Goal: Task Accomplishment & Management: Use online tool/utility

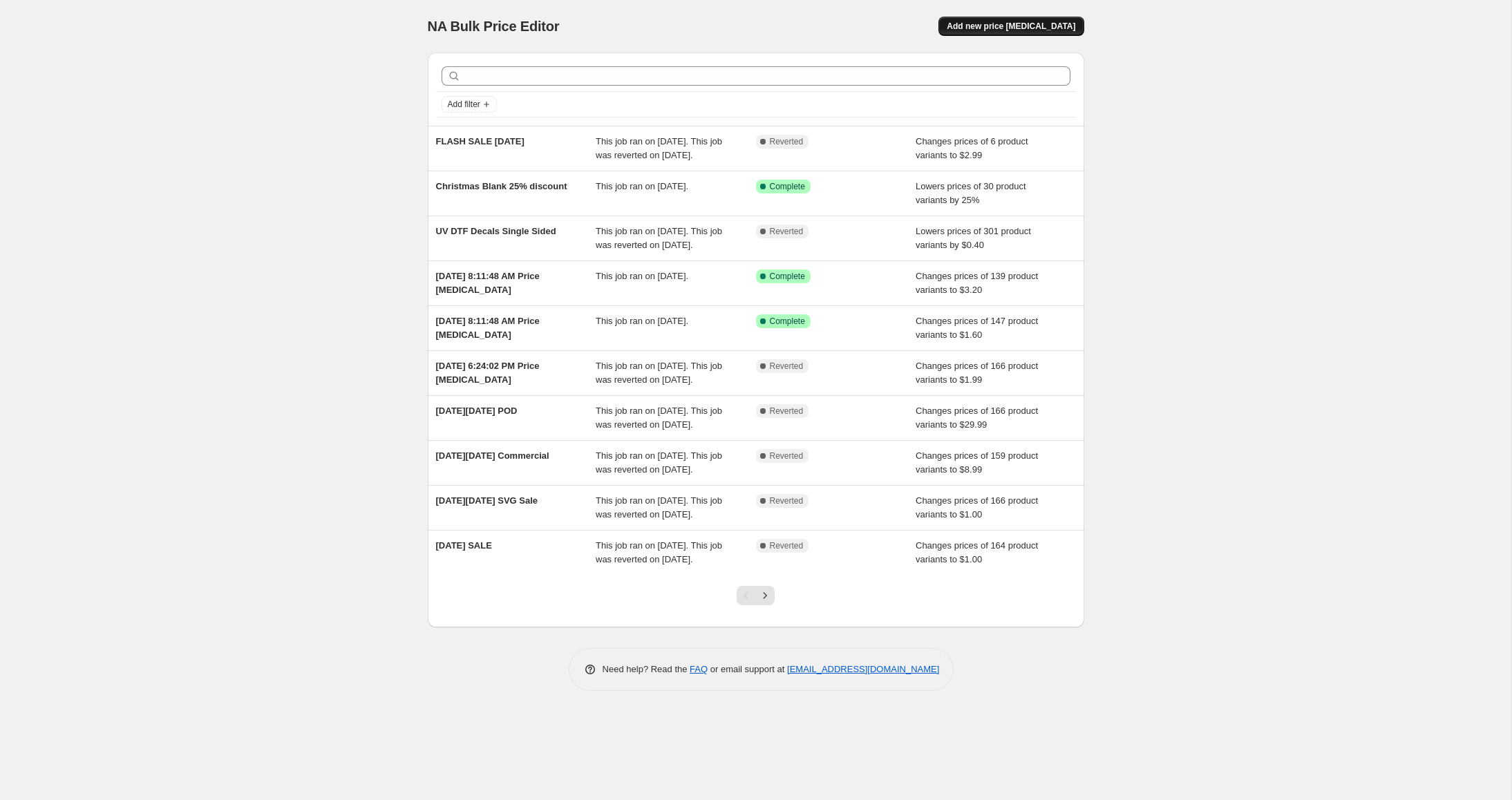
click at [1040, 23] on span "Add new price change job" at bounding box center [1011, 26] width 128 height 11
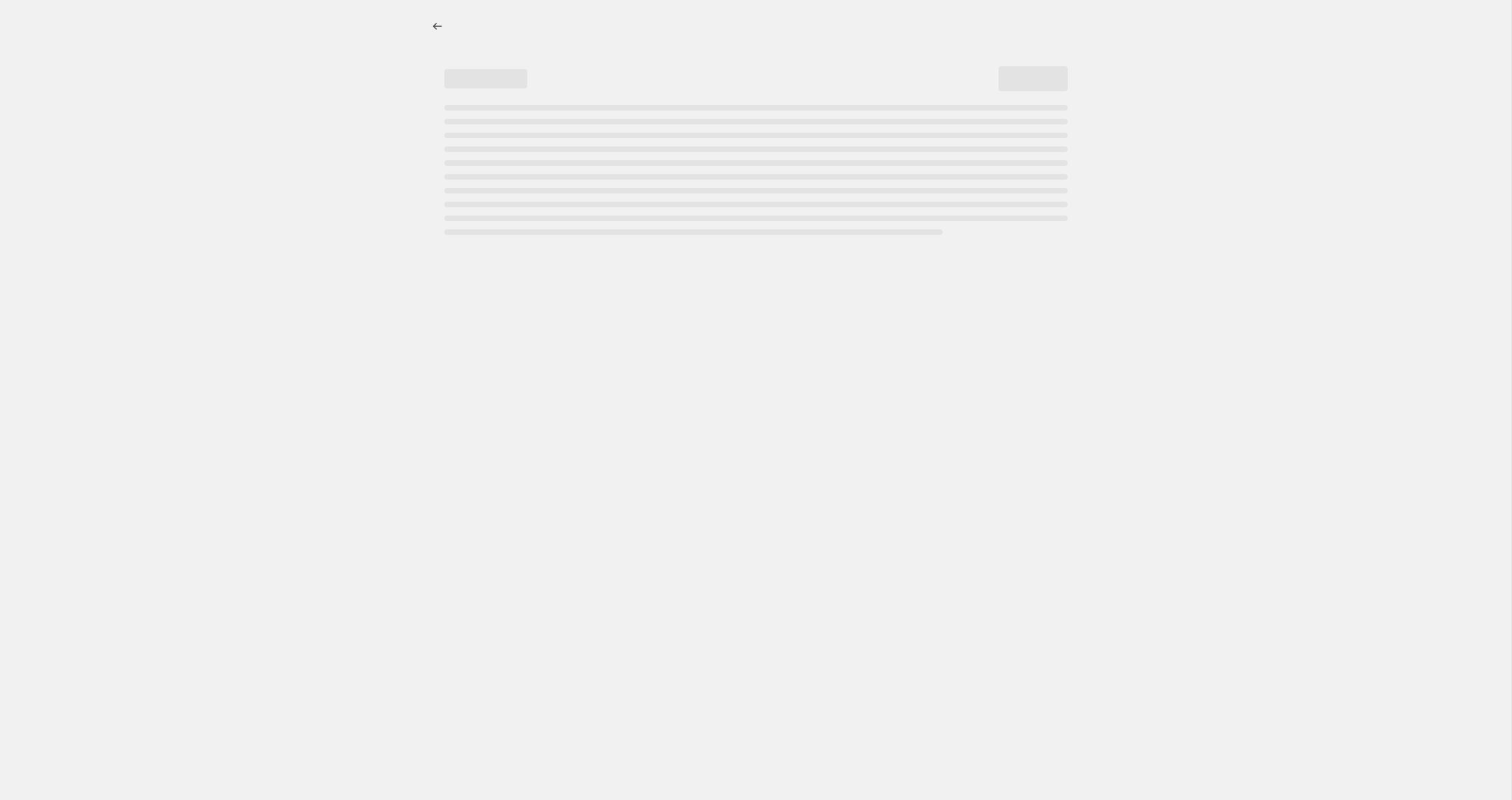
select select "percentage"
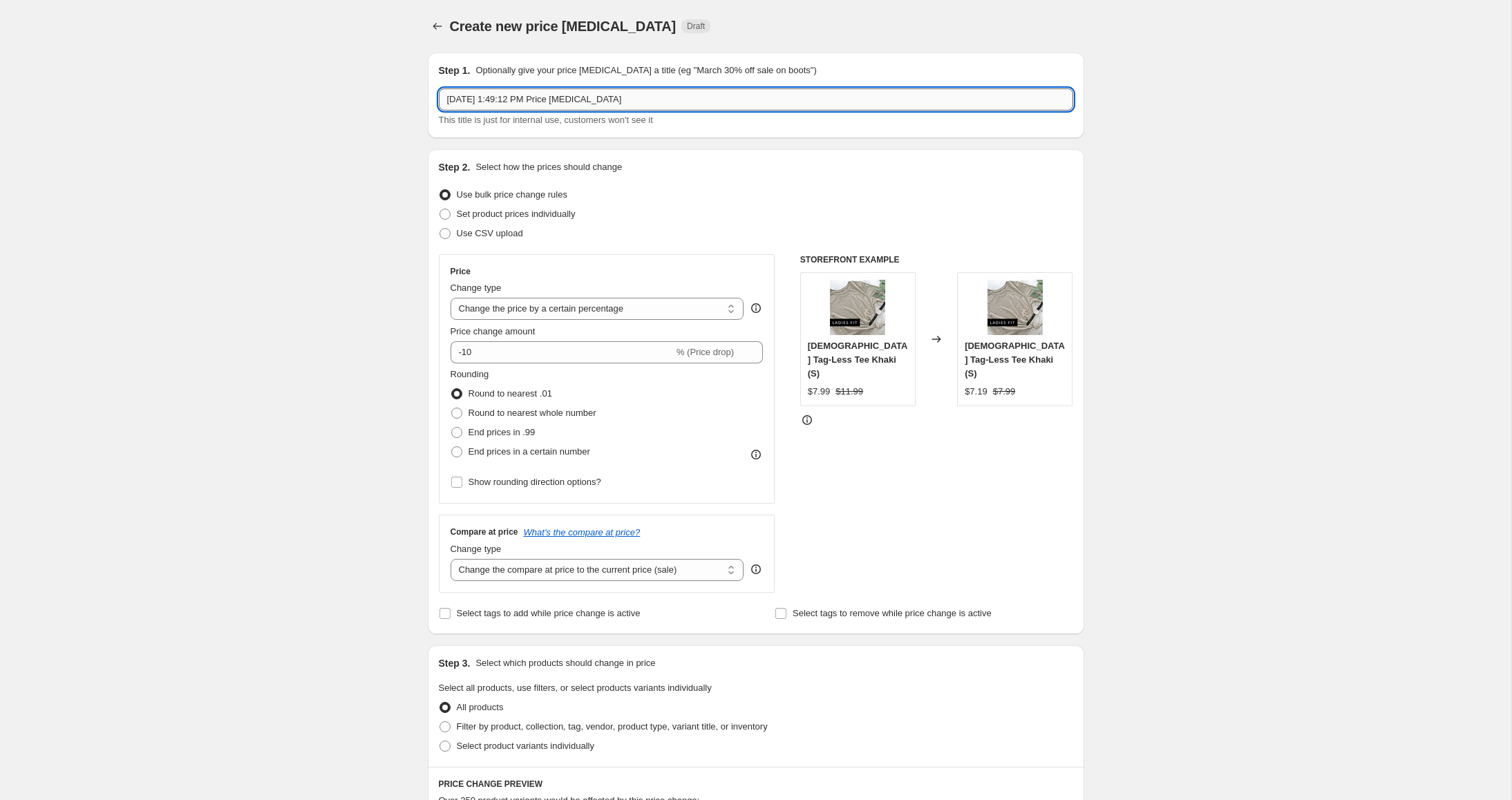
click at [800, 98] on input "Sep 25, 2025, 1:49:12 PM Price change job" at bounding box center [756, 99] width 634 height 22
type input "Halloween Sale Price Change"
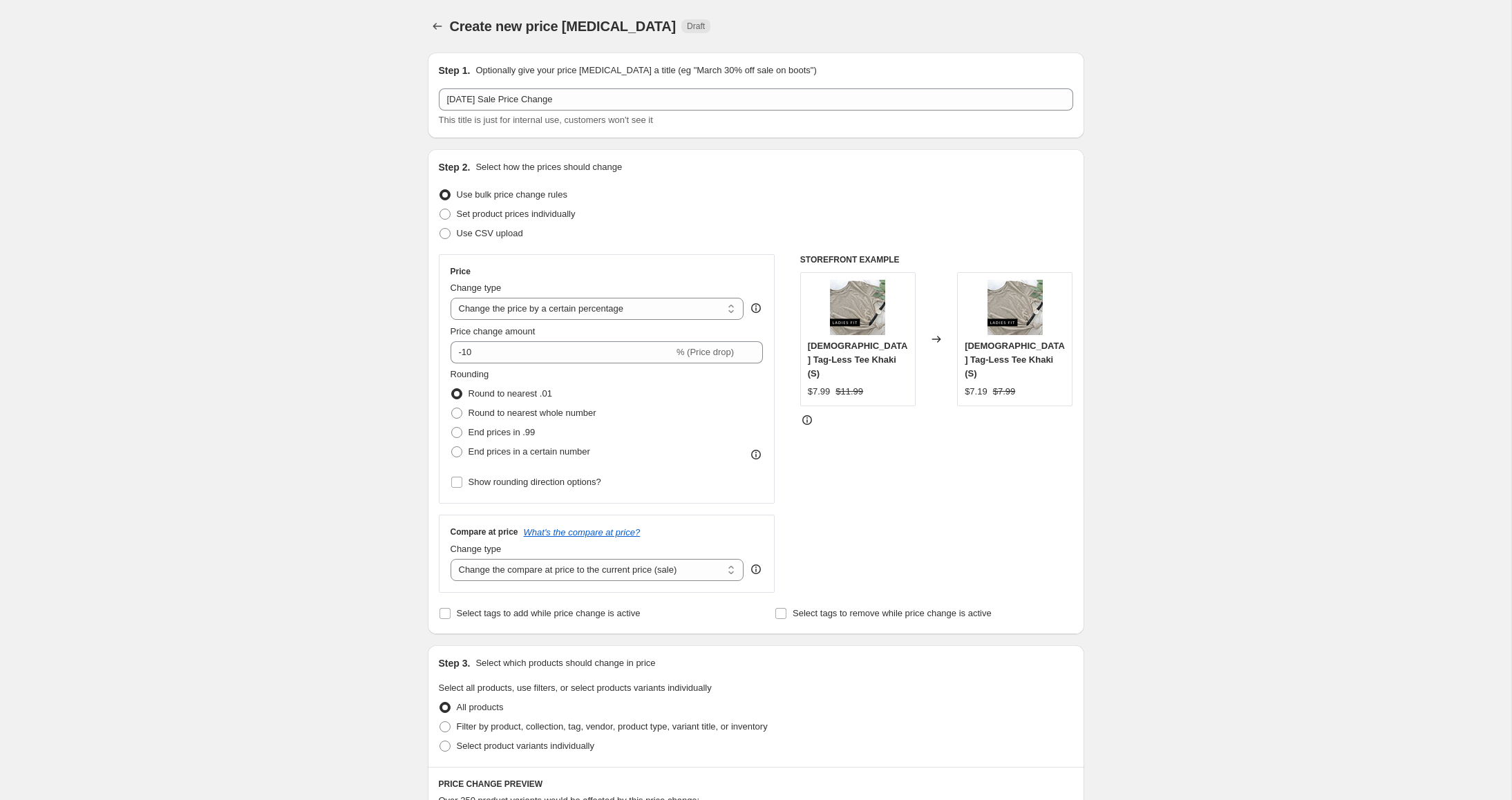
click at [971, 37] on div "Create new price change job. This page is ready Create new price change job Dra…" at bounding box center [756, 26] width 657 height 53
drag, startPoint x: 616, startPoint y: 333, endPoint x: 612, endPoint y: 351, distance: 18.4
click at [616, 333] on div "Price change amount" at bounding box center [608, 332] width 313 height 14
click at [612, 351] on input "-10" at bounding box center [563, 352] width 223 height 22
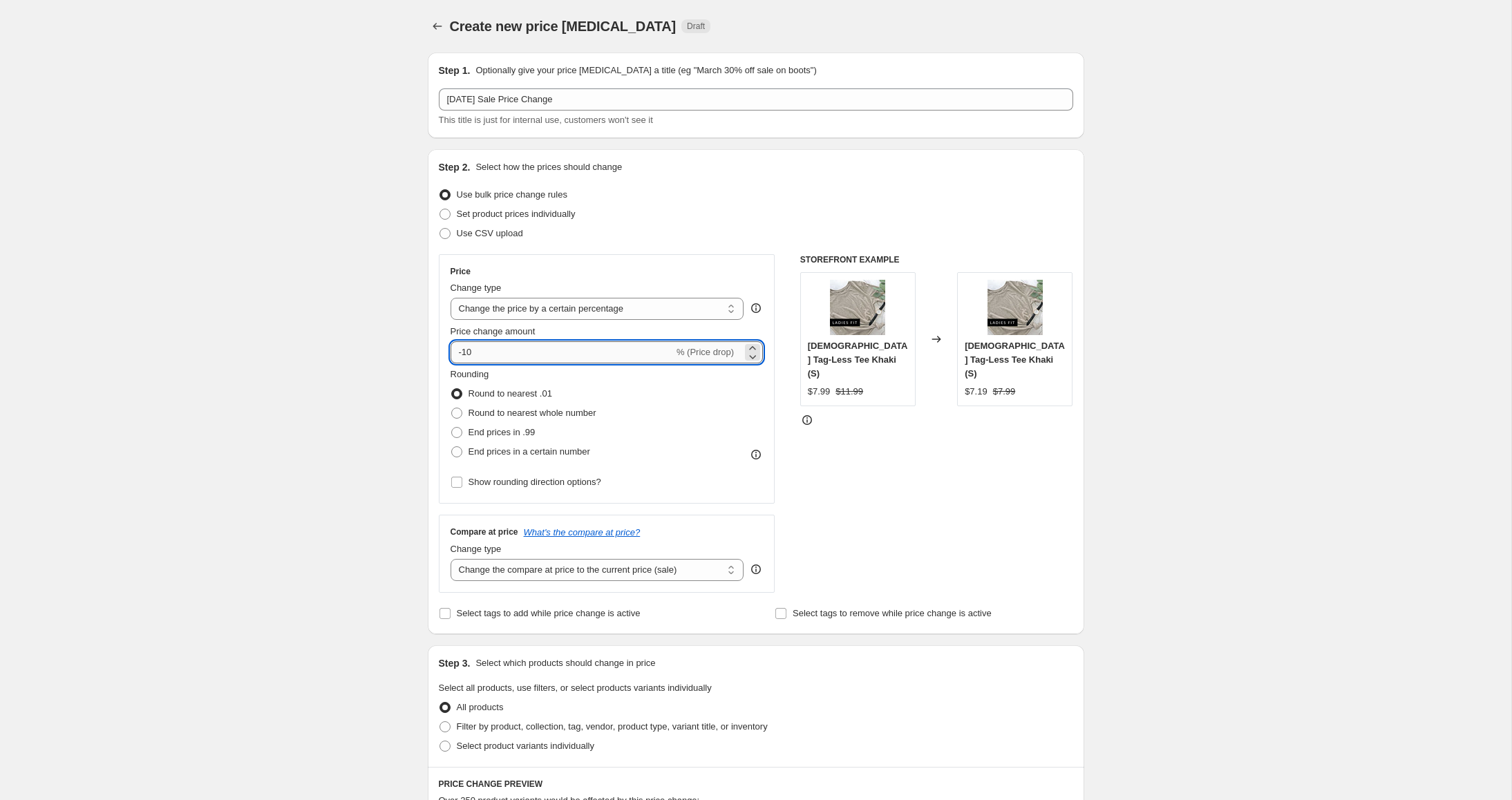
type input "-1"
type input "-3"
type input "-20"
click at [667, 266] on div "Price" at bounding box center [608, 271] width 313 height 11
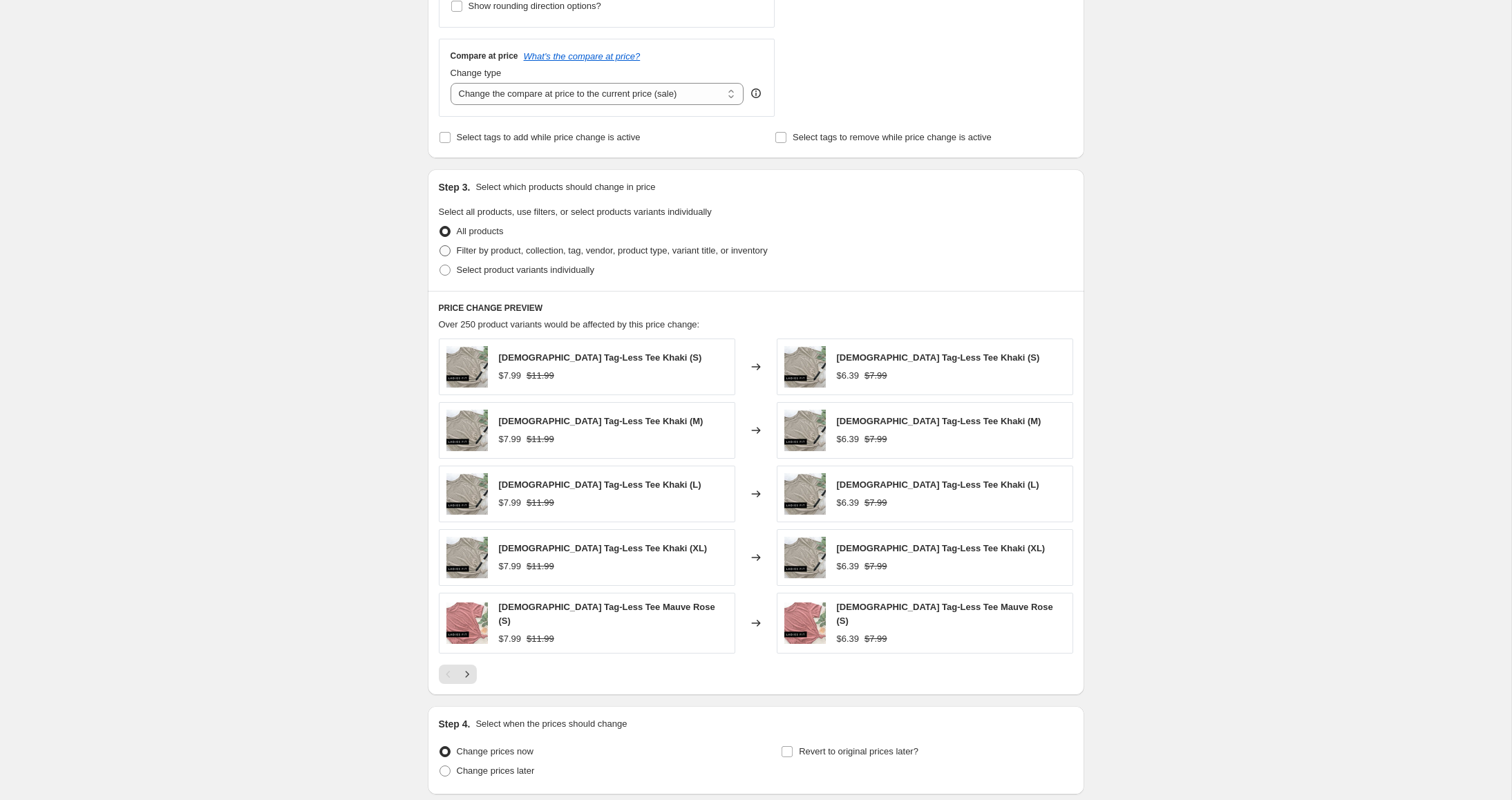
scroll to position [511, 0]
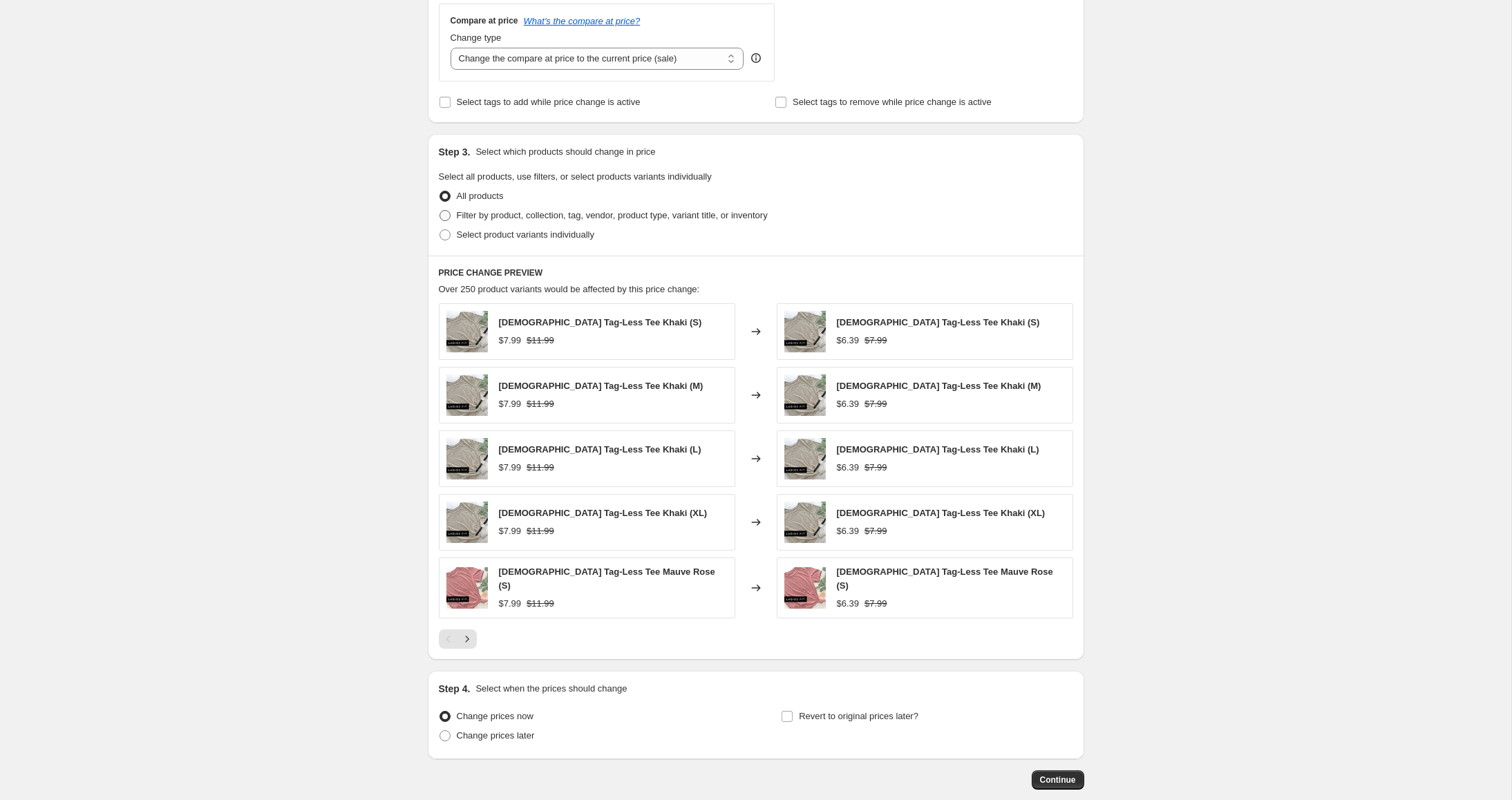
click at [535, 221] on span "Filter by product, collection, tag, vendor, product type, variant title, or inv…" at bounding box center [612, 215] width 311 height 14
click at [440, 211] on input "Filter by product, collection, tag, vendor, product type, variant title, or inv…" at bounding box center [440, 210] width 1 height 1
radio input "true"
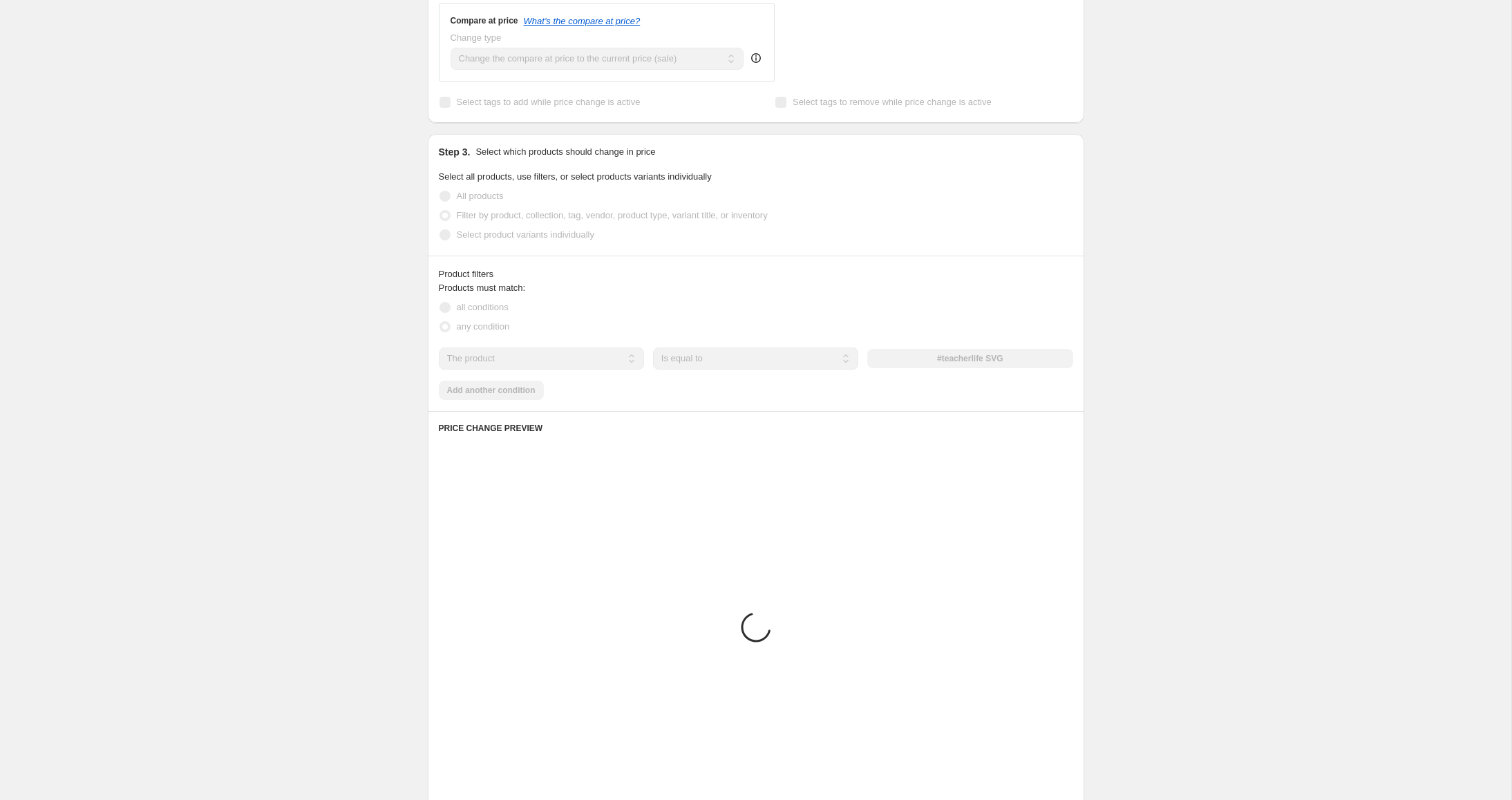
scroll to position [482, 0]
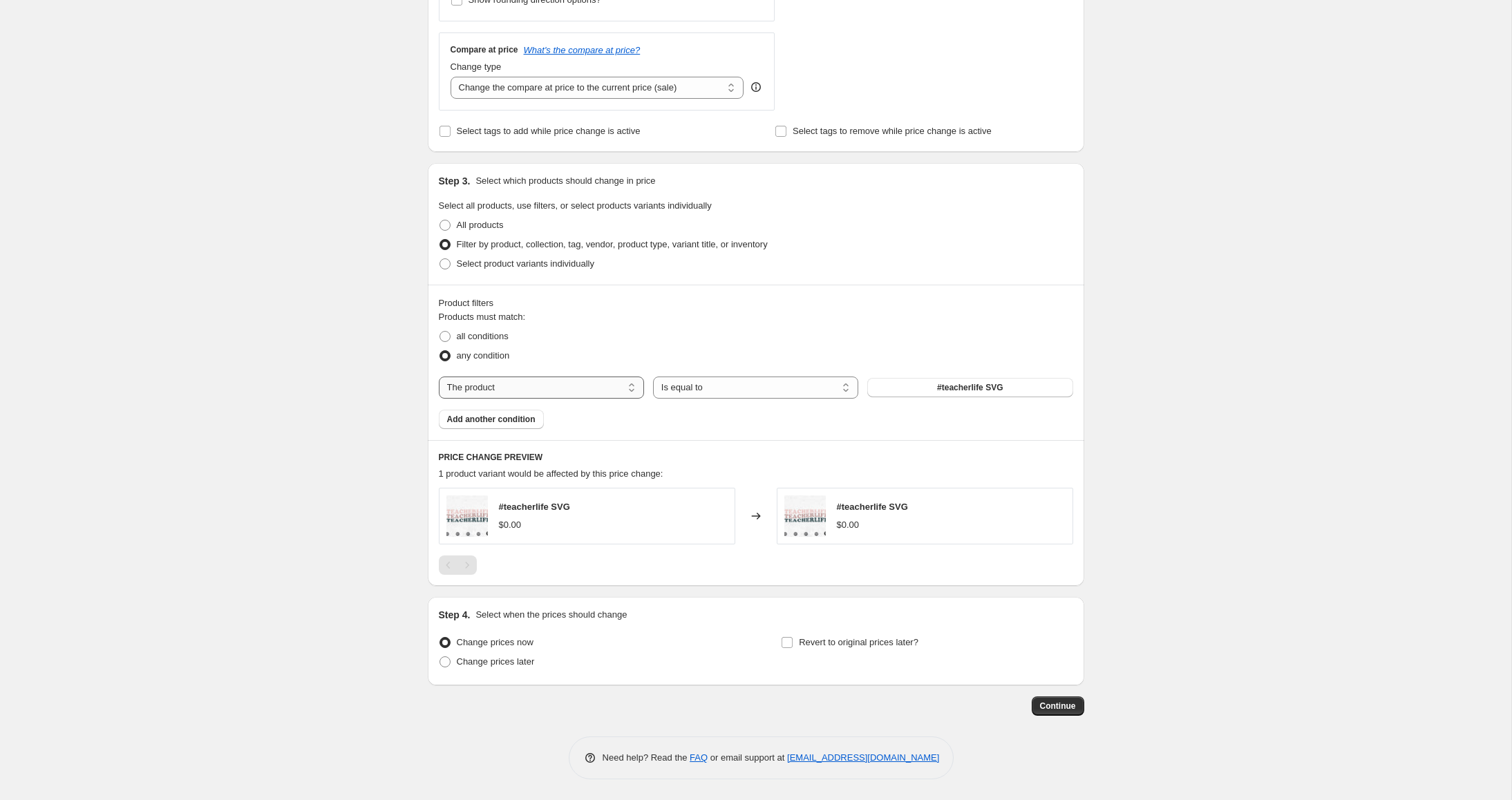
click at [537, 392] on select "The product The product's collection The product's tag The product's vendor The…" at bounding box center [541, 387] width 206 height 22
select select "collection"
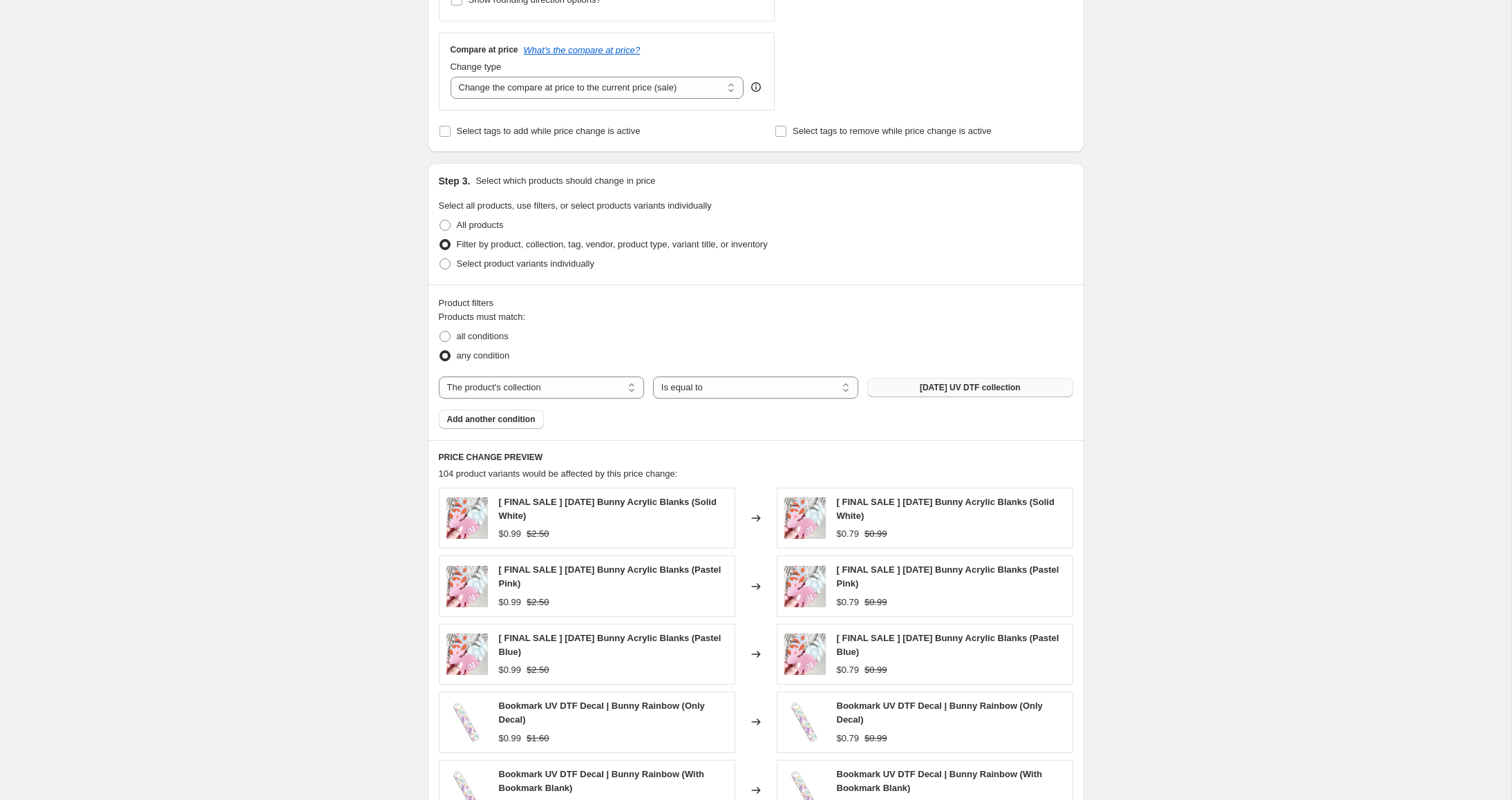
click at [951, 393] on button "2024 easter UV DTF collection" at bounding box center [970, 387] width 206 height 19
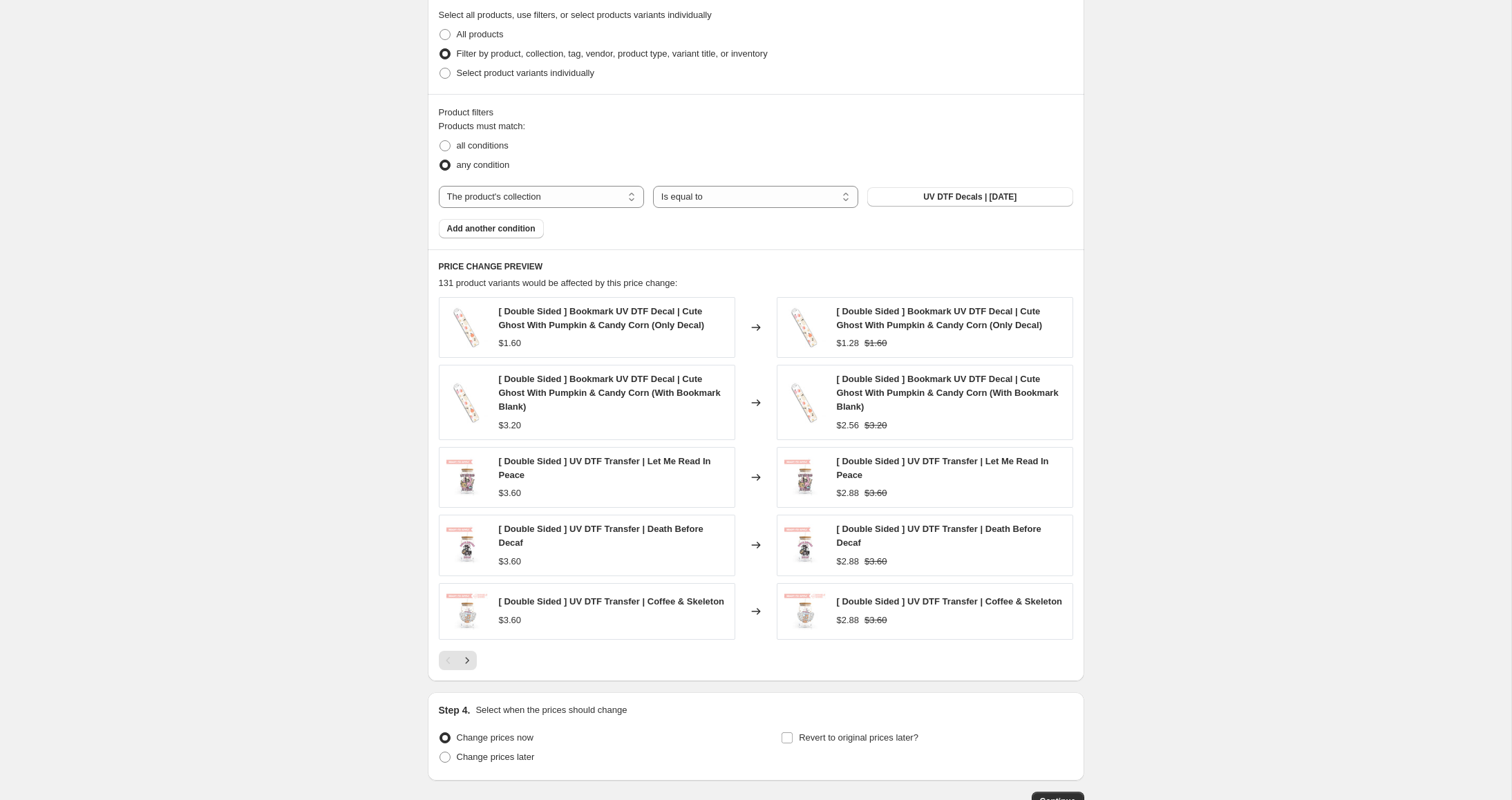
scroll to position [772, 0]
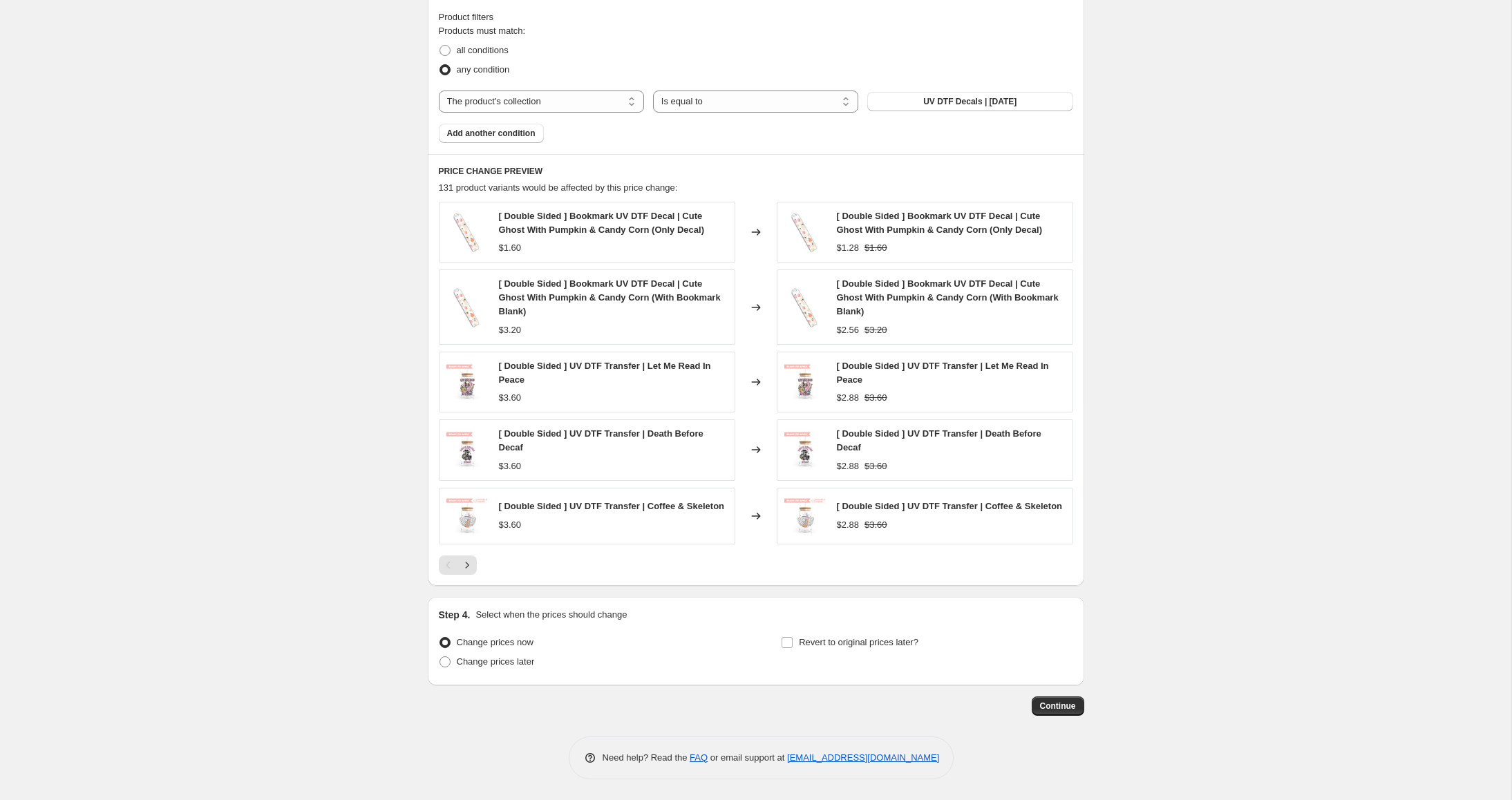
click at [477, 565] on div at bounding box center [756, 565] width 634 height 19
click at [474, 566] on button "Next" at bounding box center [467, 565] width 19 height 19
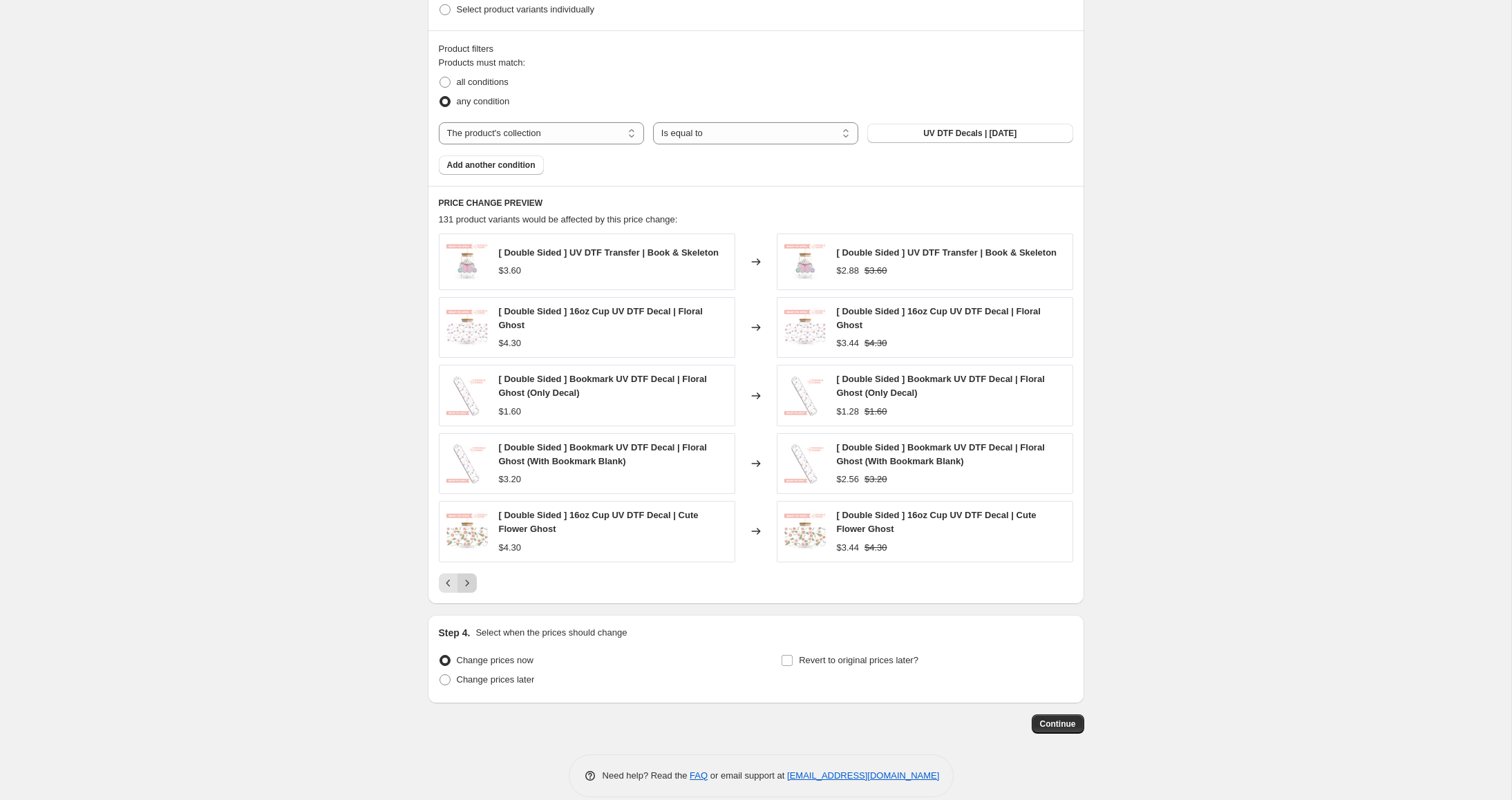
scroll to position [754, 0]
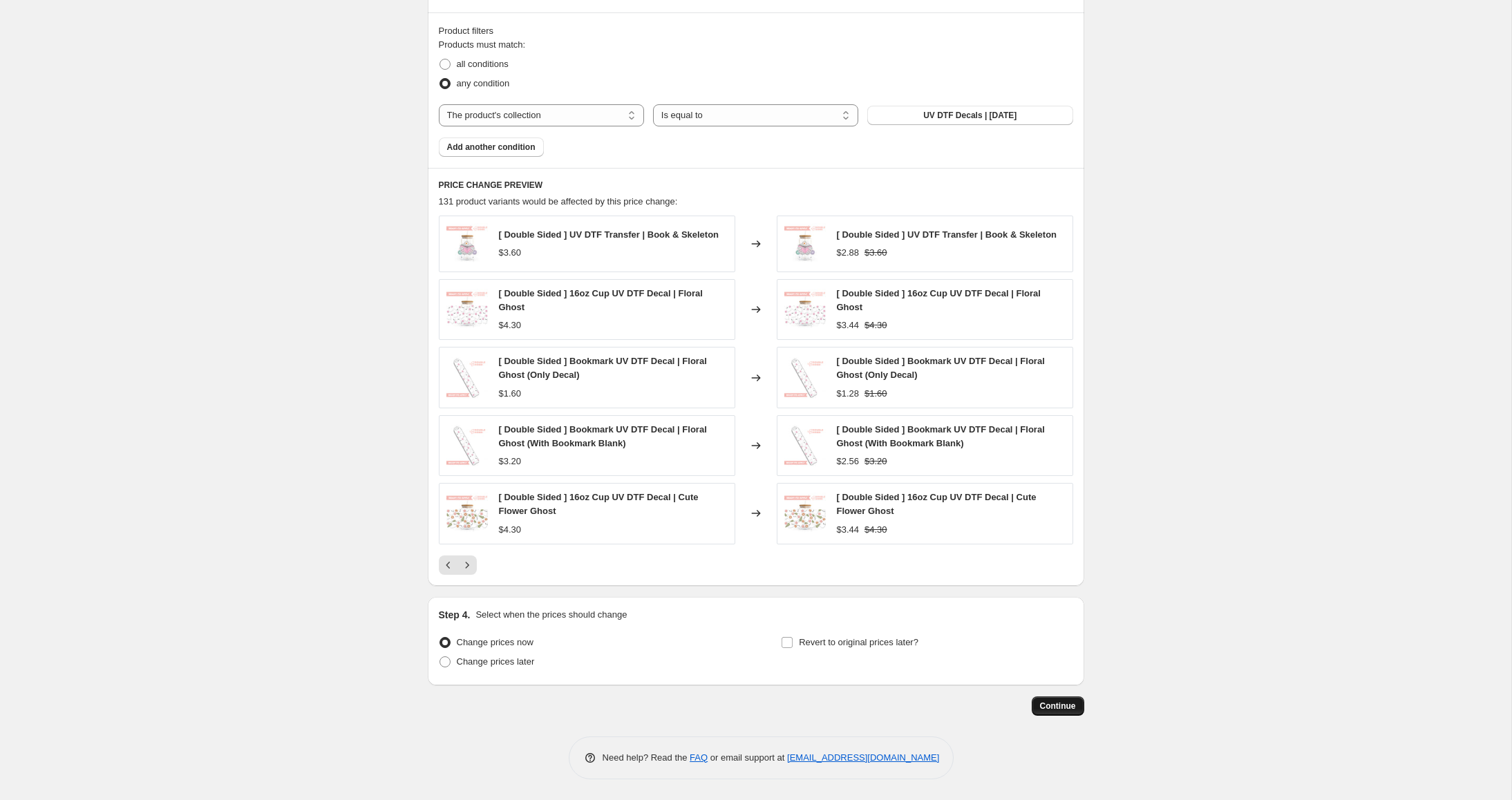
click at [1068, 703] on span "Continue" at bounding box center [1058, 706] width 36 height 11
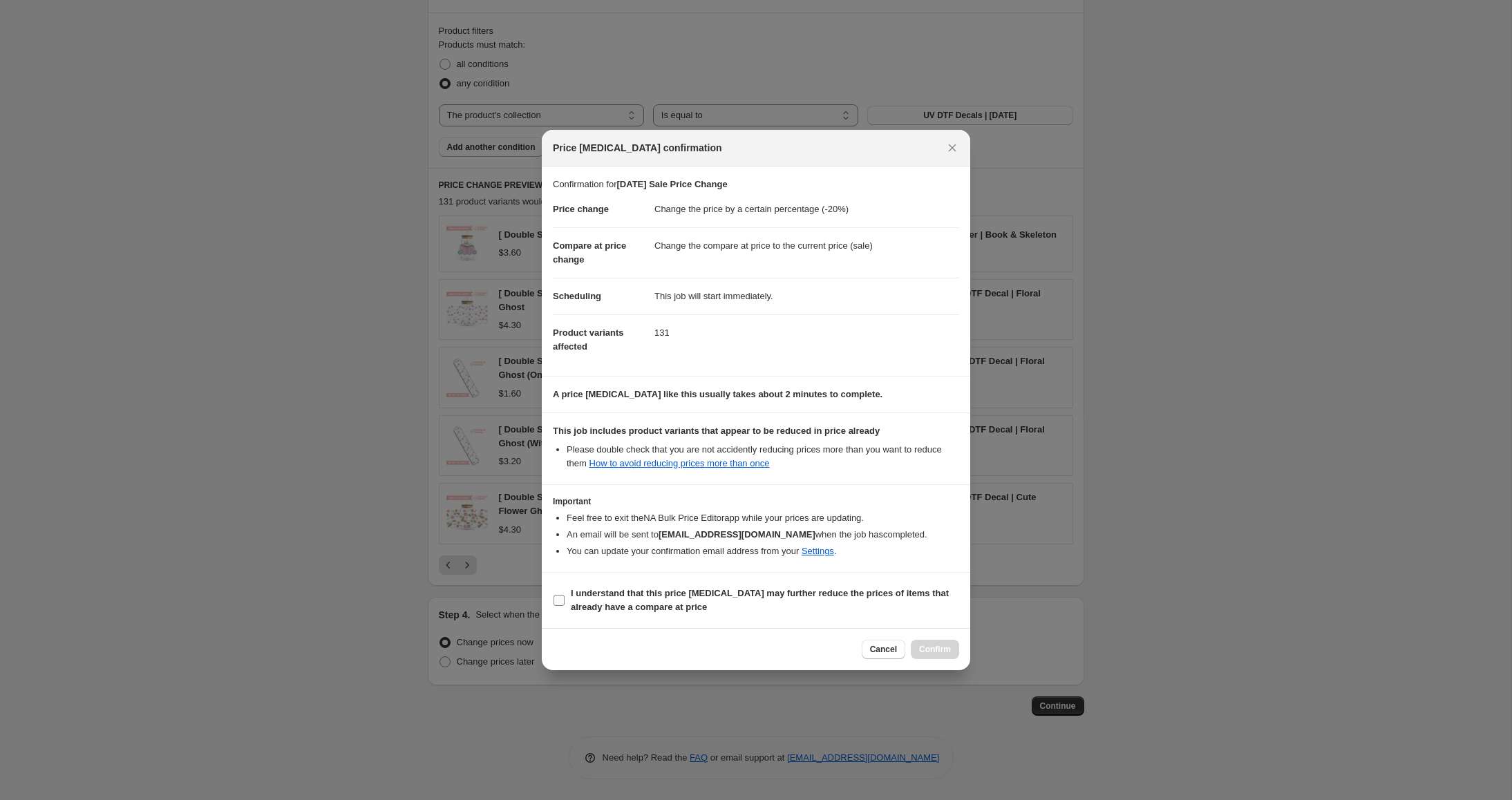
click at [559, 602] on input "I understand that this price change job may further reduce the prices of items …" at bounding box center [559, 600] width 11 height 11
checkbox input "true"
click at [939, 649] on span "Confirm" at bounding box center [936, 649] width 32 height 11
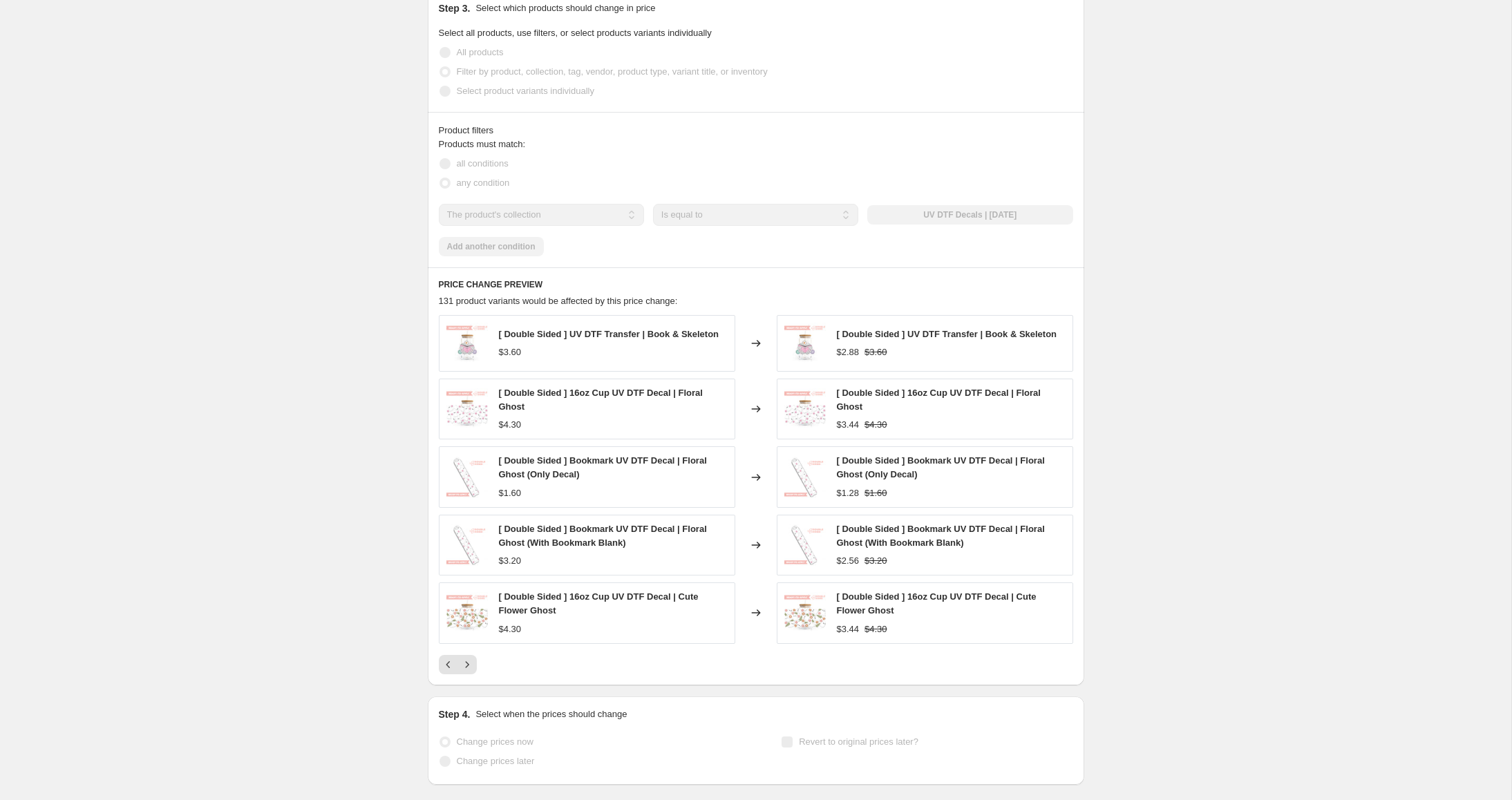
scroll to position [790, 0]
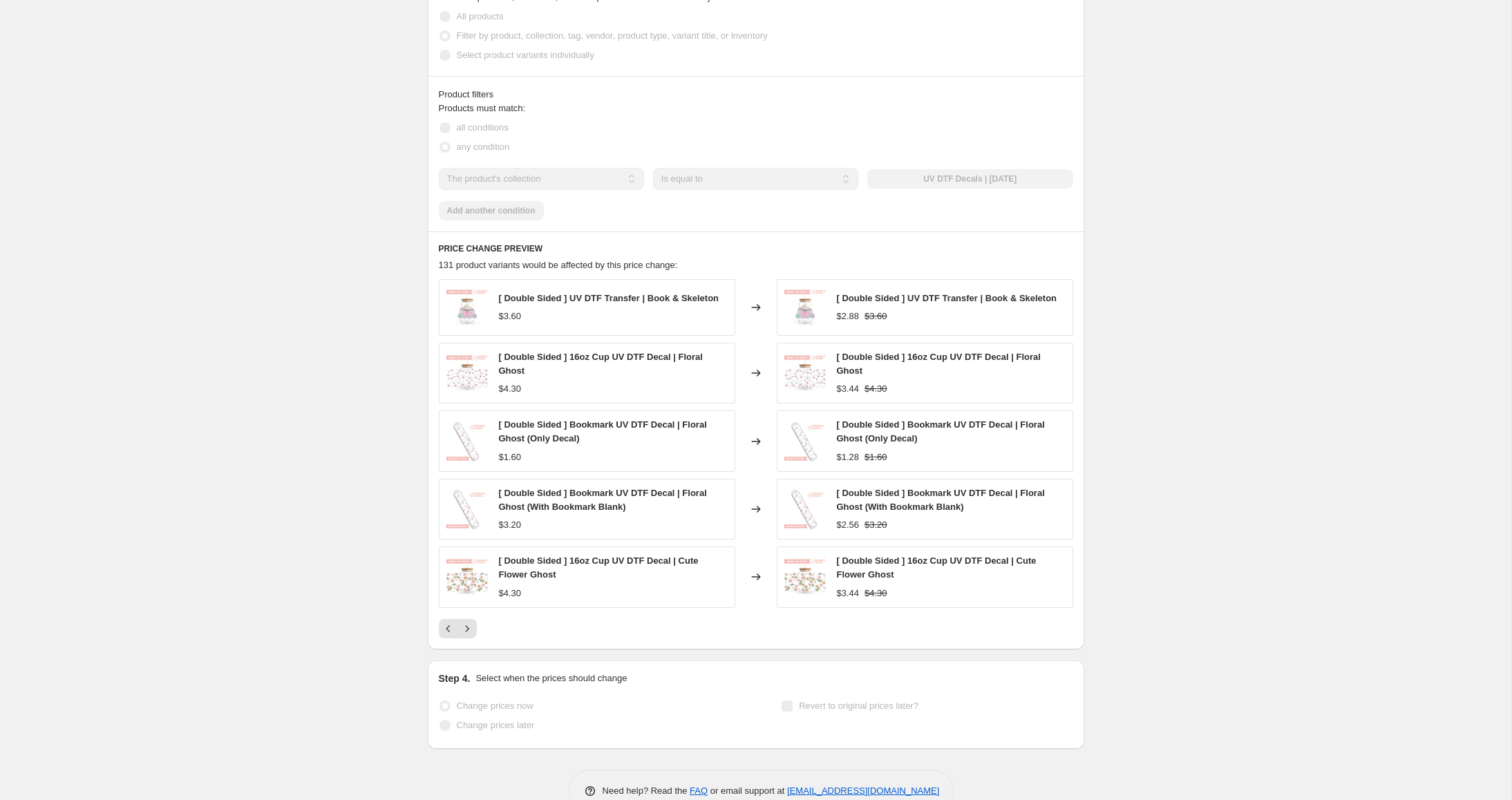
click at [1121, 132] on div "Halloween Sale Price Change. This page is ready Halloween Sale Price Change Inf…" at bounding box center [755, 21] width 1511 height 1624
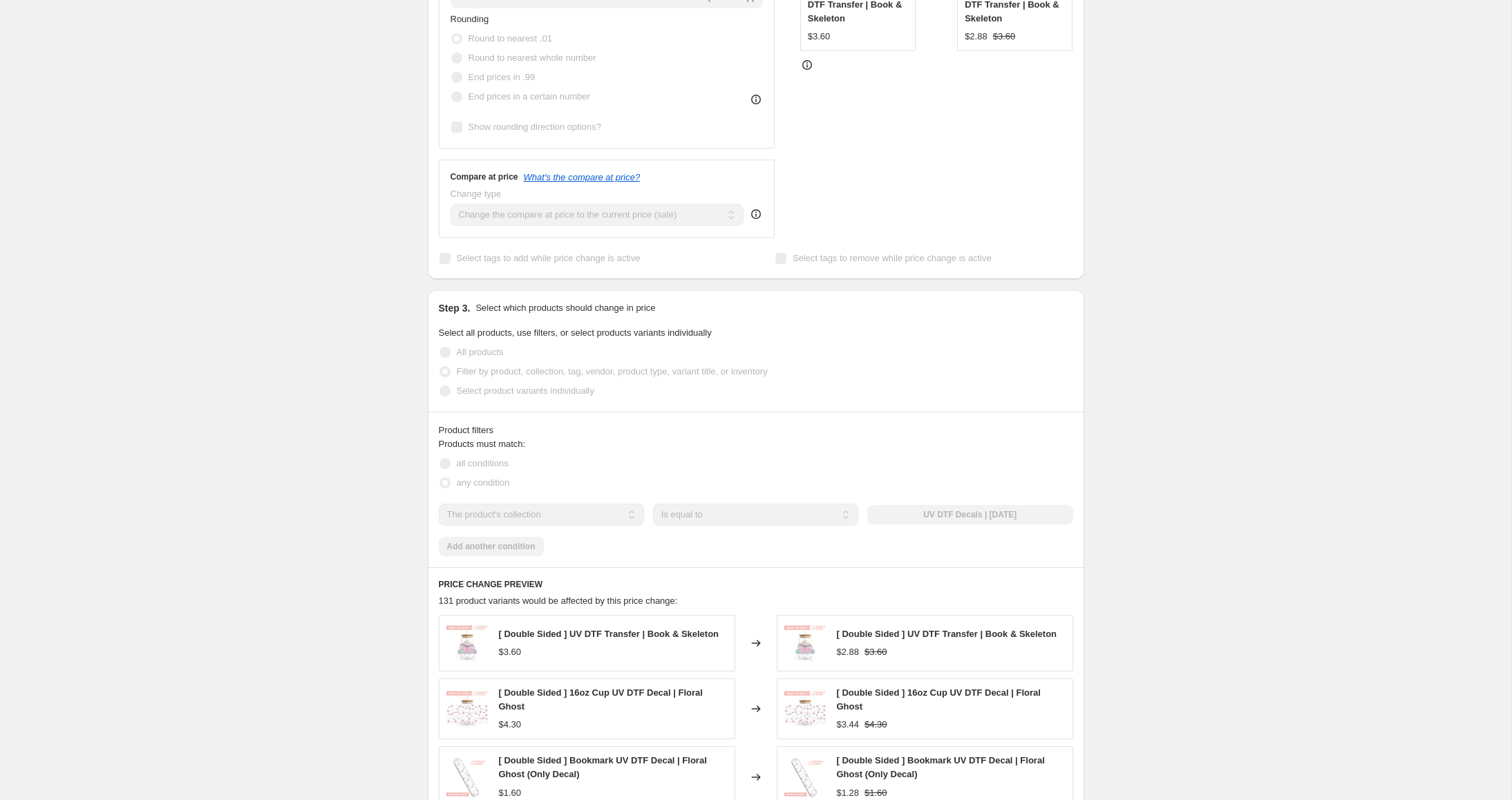
scroll to position [0, 0]
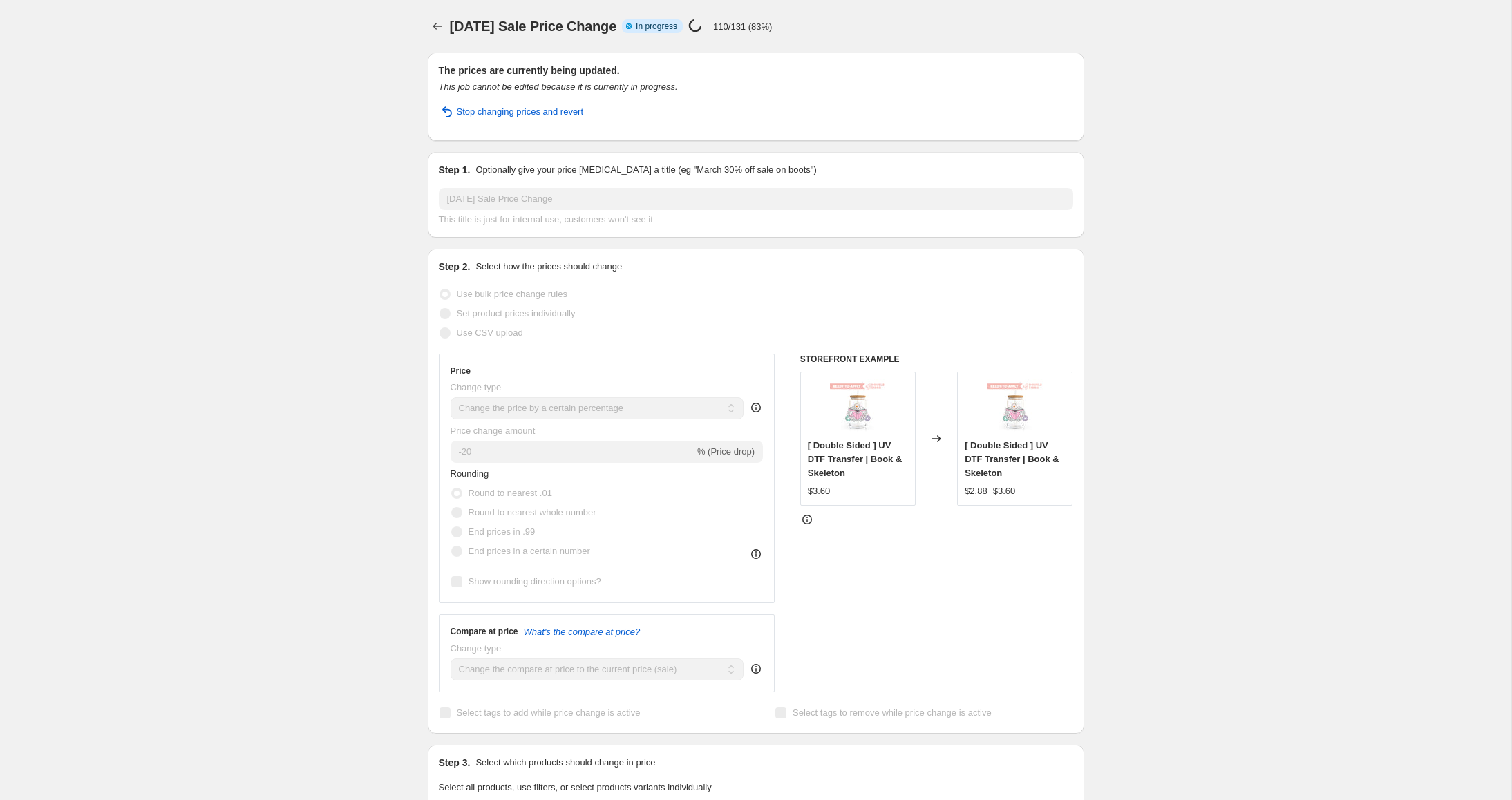
select select "percentage"
select select "collection"
